Goal: Task Accomplishment & Management: Complete application form

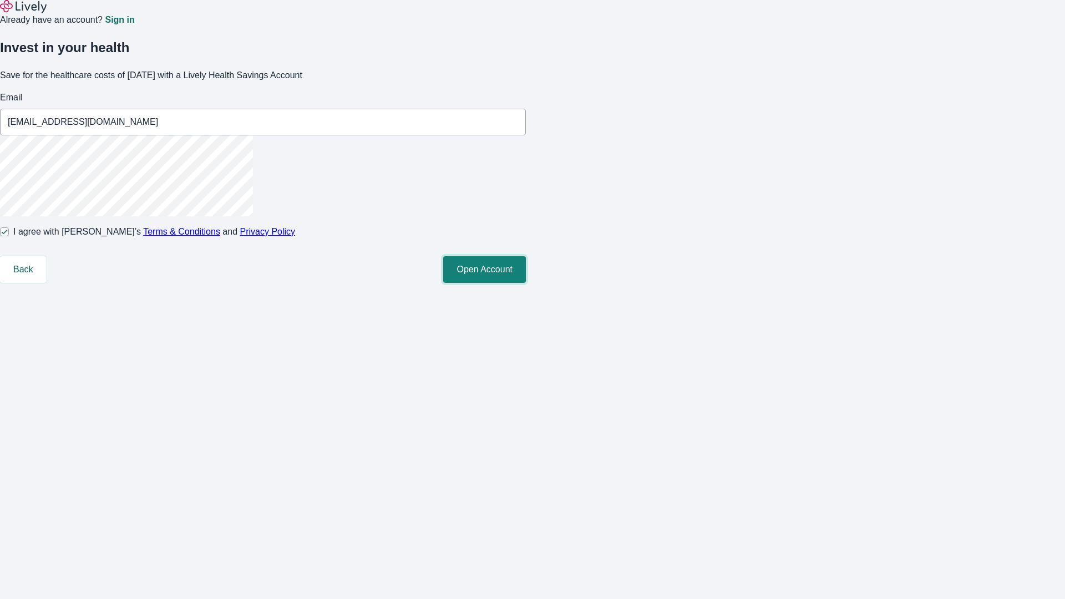
click at [526, 283] on button "Open Account" at bounding box center [484, 269] width 83 height 27
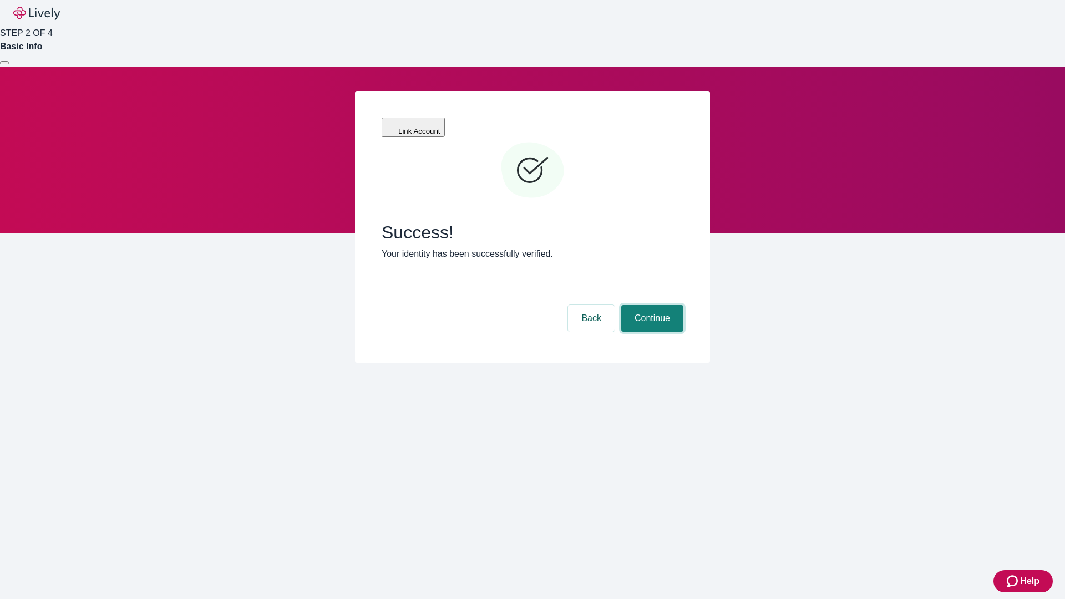
click at [651, 305] on button "Continue" at bounding box center [652, 318] width 62 height 27
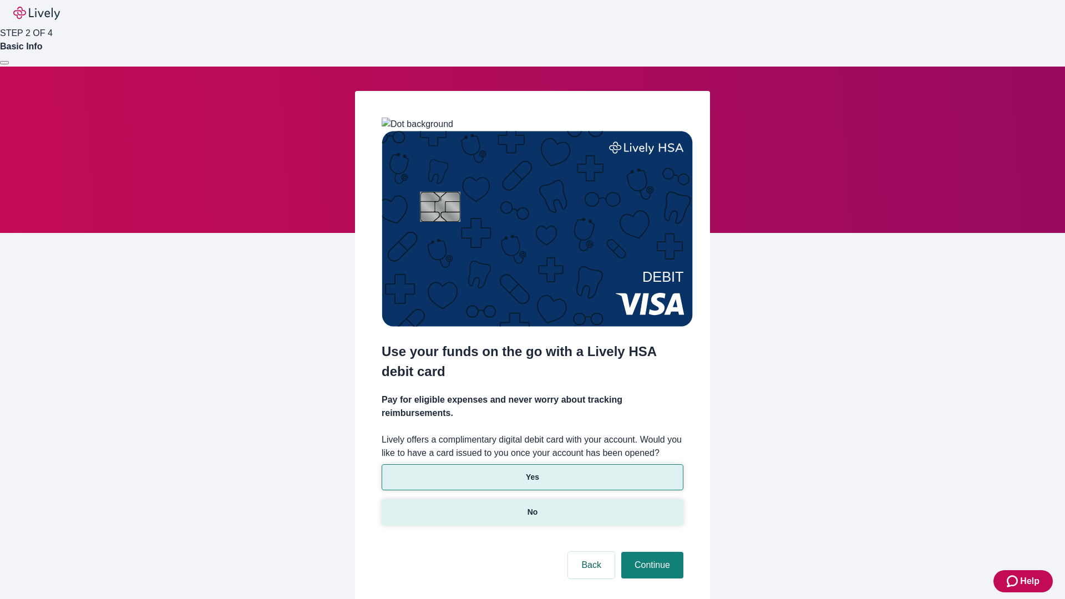
click at [532, 506] on p "No" at bounding box center [532, 512] width 11 height 12
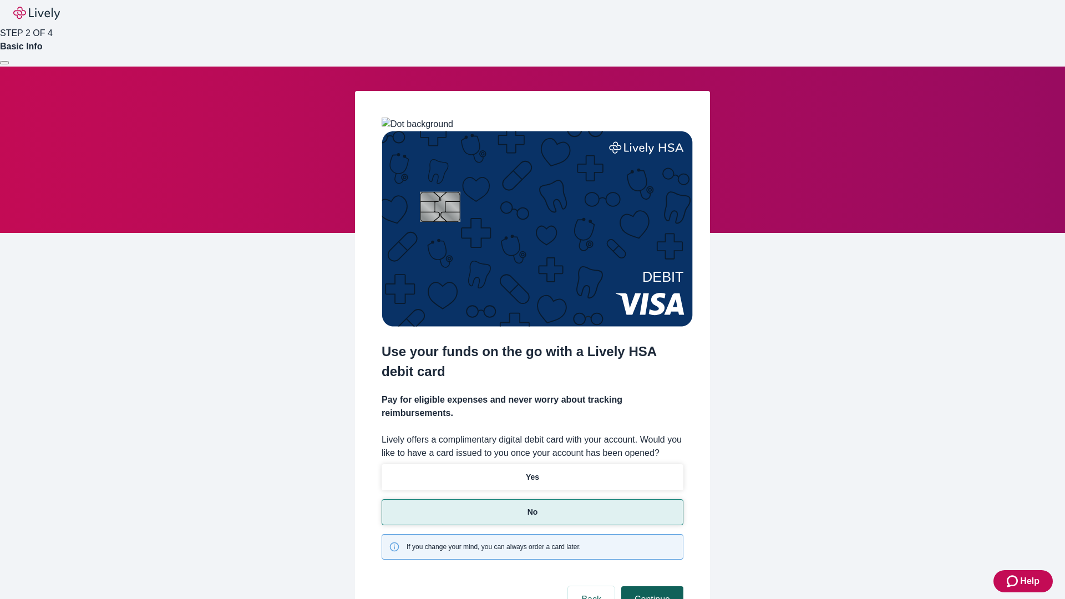
click at [651, 586] on button "Continue" at bounding box center [652, 599] width 62 height 27
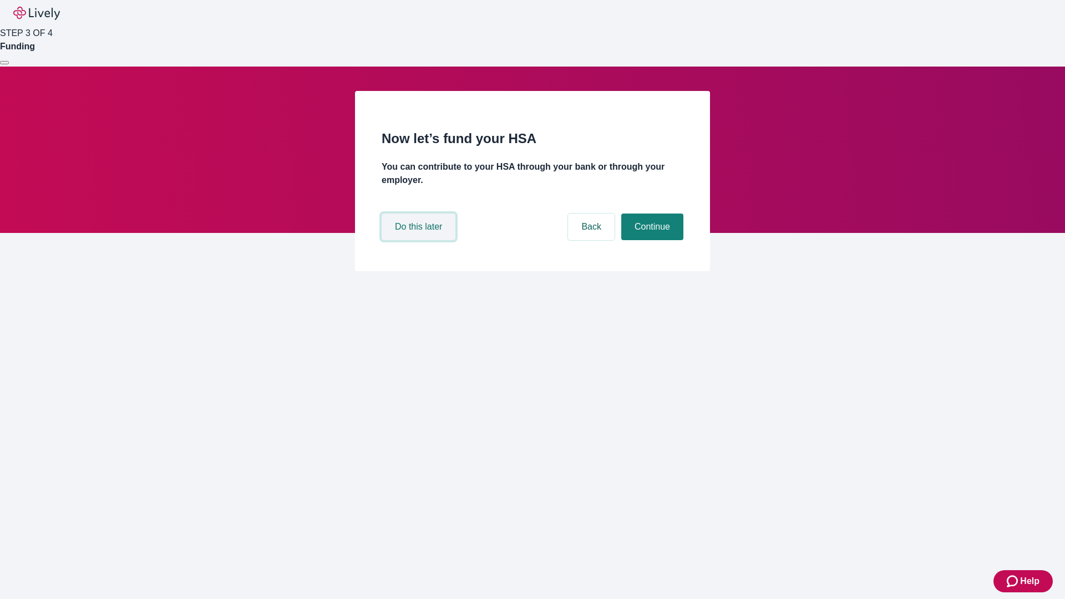
click at [420, 240] on button "Do this later" at bounding box center [419, 227] width 74 height 27
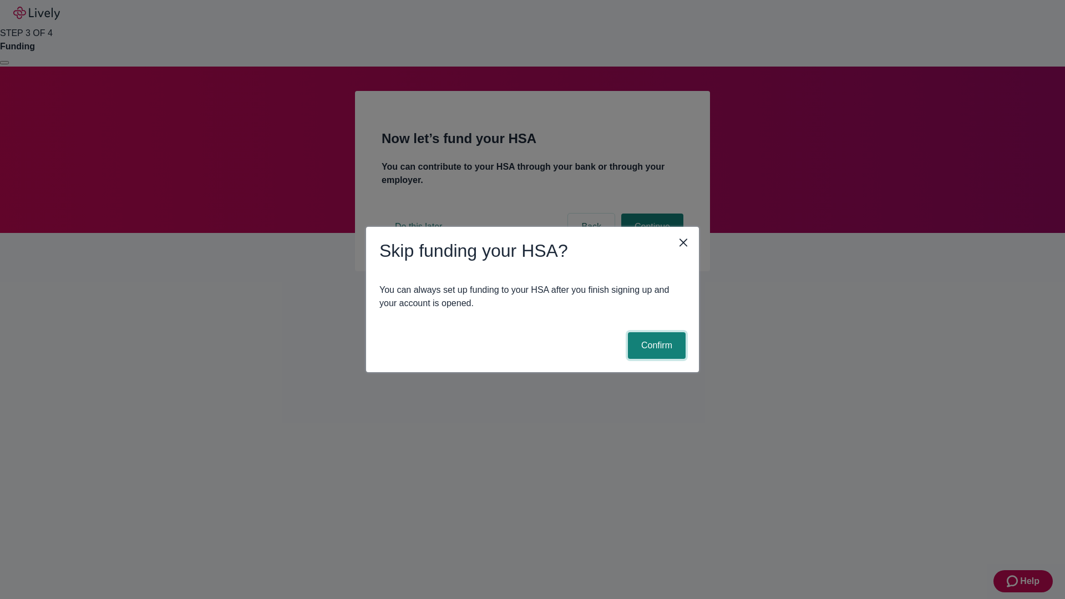
click at [655, 346] on button "Confirm" at bounding box center [657, 345] width 58 height 27
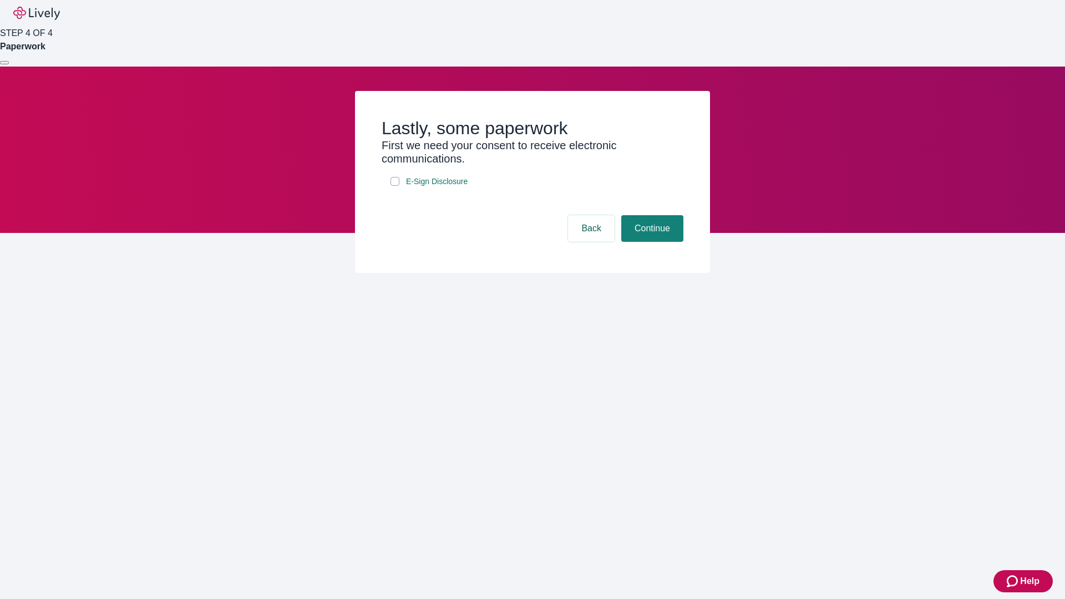
click at [395, 186] on input "E-Sign Disclosure" at bounding box center [394, 181] width 9 height 9
checkbox input "true"
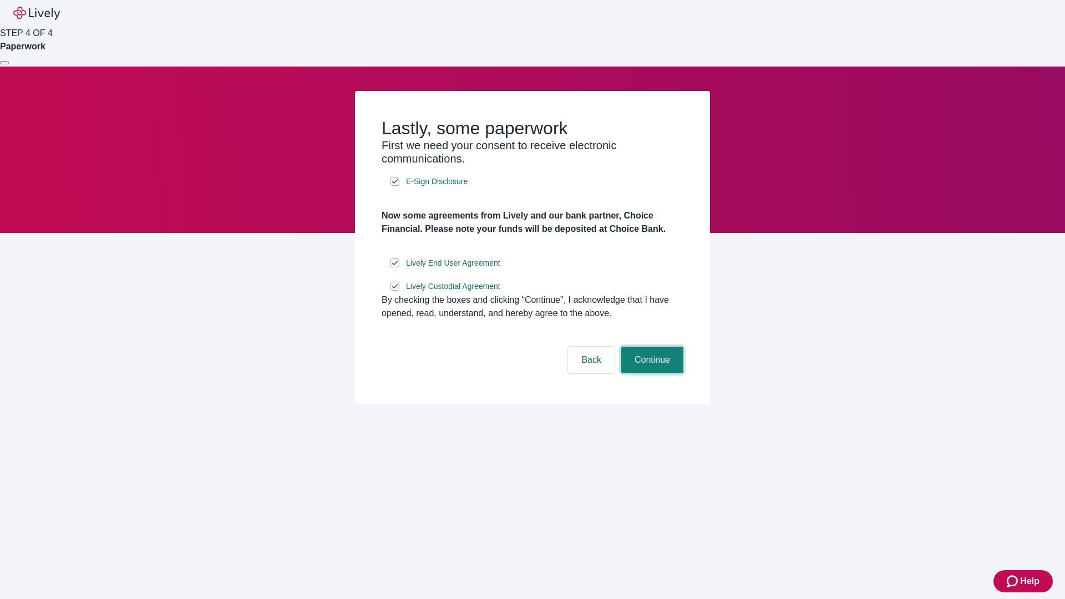
click at [651, 373] on button "Continue" at bounding box center [652, 360] width 62 height 27
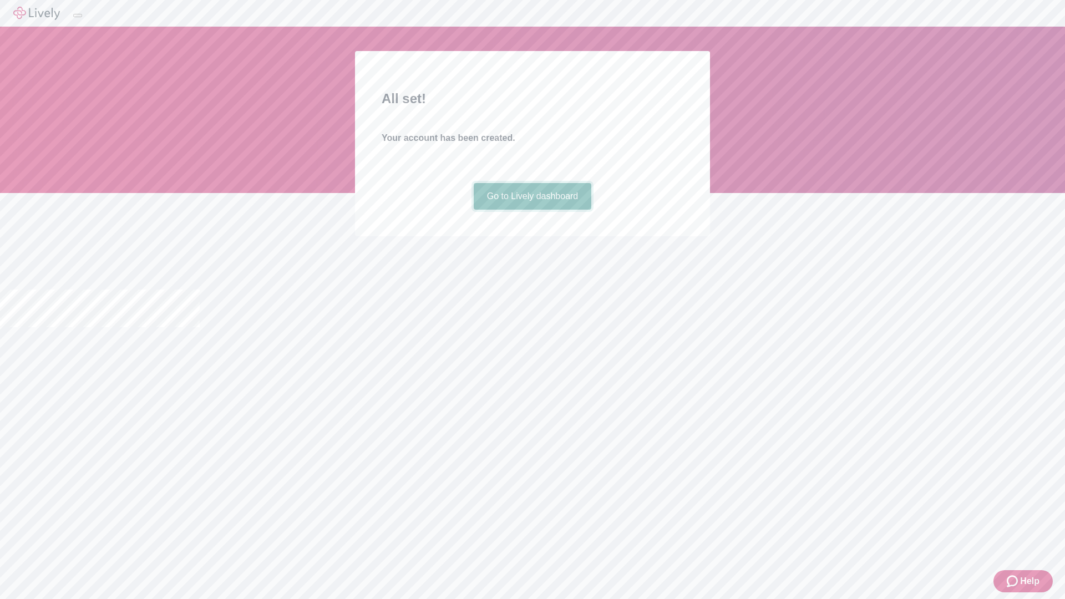
click at [532, 210] on link "Go to Lively dashboard" at bounding box center [533, 196] width 118 height 27
